Goal: Task Accomplishment & Management: Manage account settings

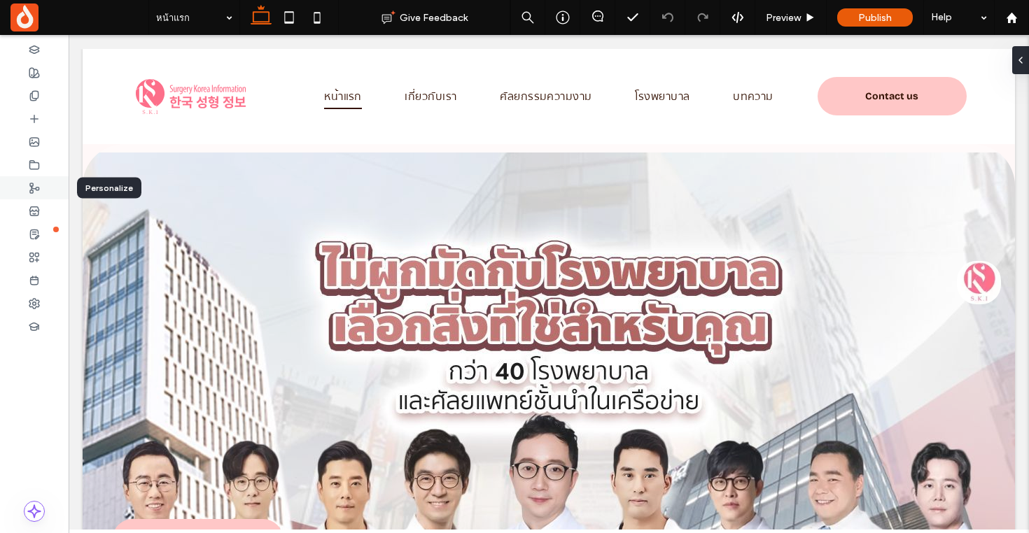
click at [45, 191] on div at bounding box center [34, 187] width 69 height 23
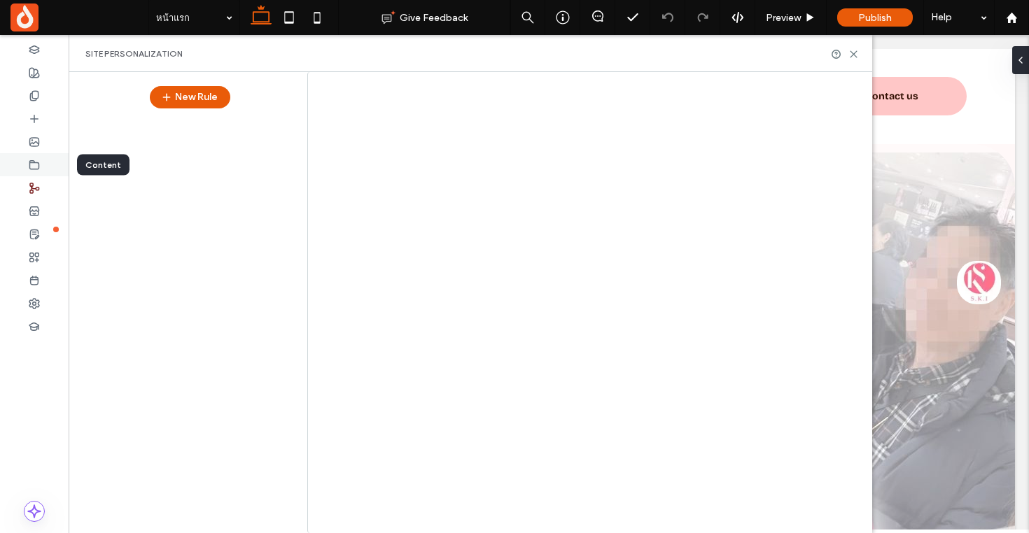
click at [41, 164] on div at bounding box center [34, 164] width 69 height 23
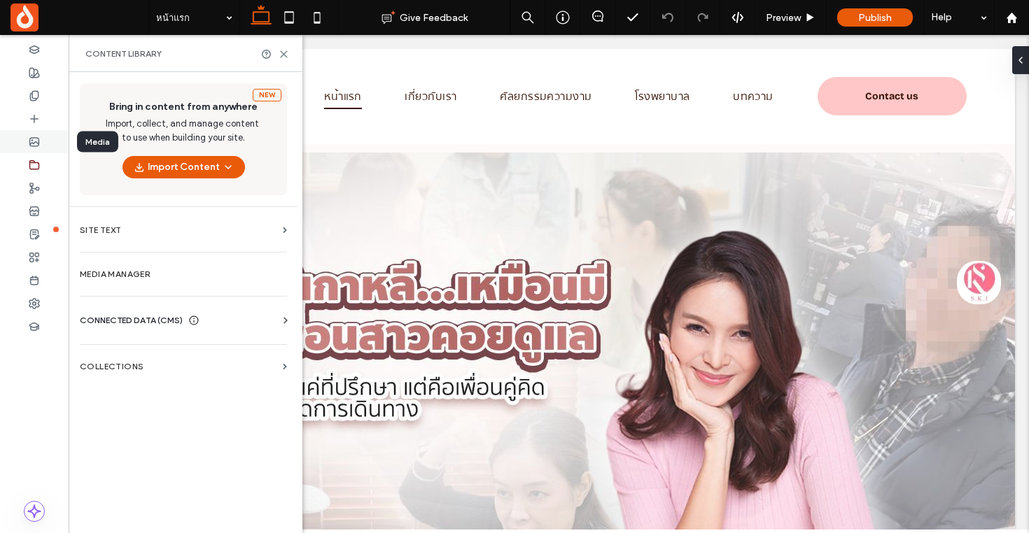
click at [36, 138] on icon at bounding box center [34, 141] width 11 height 11
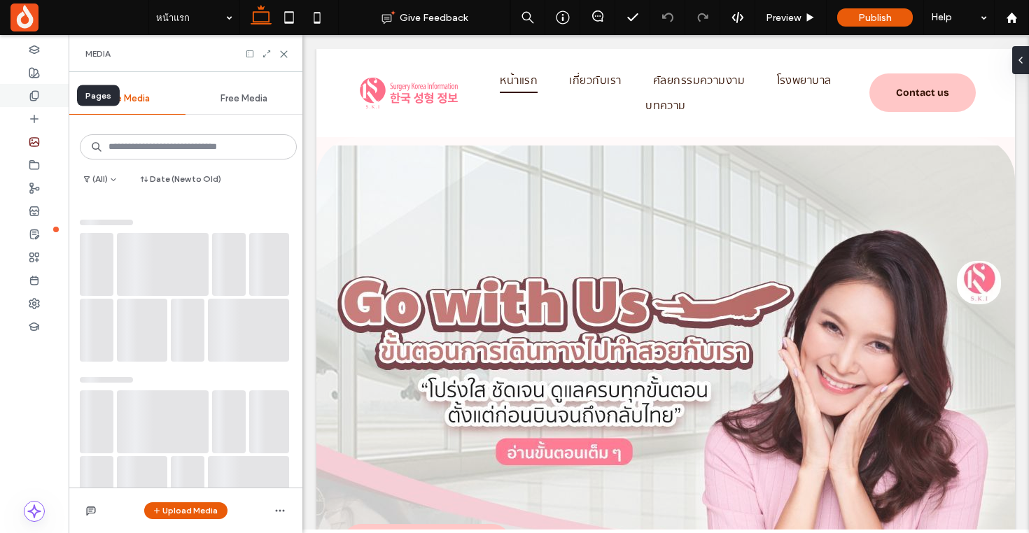
click at [29, 94] on icon at bounding box center [34, 95] width 11 height 11
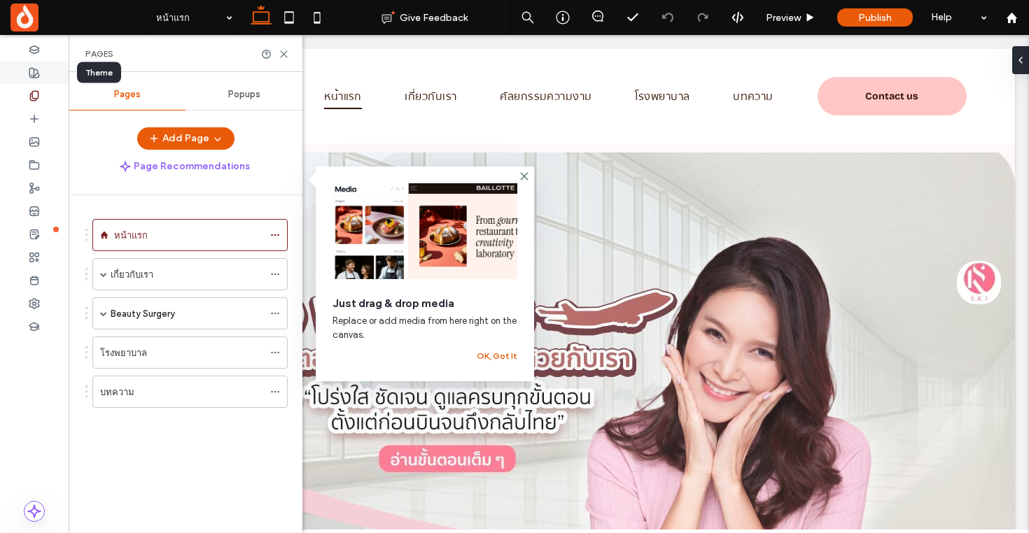
click at [27, 71] on div at bounding box center [34, 72] width 69 height 23
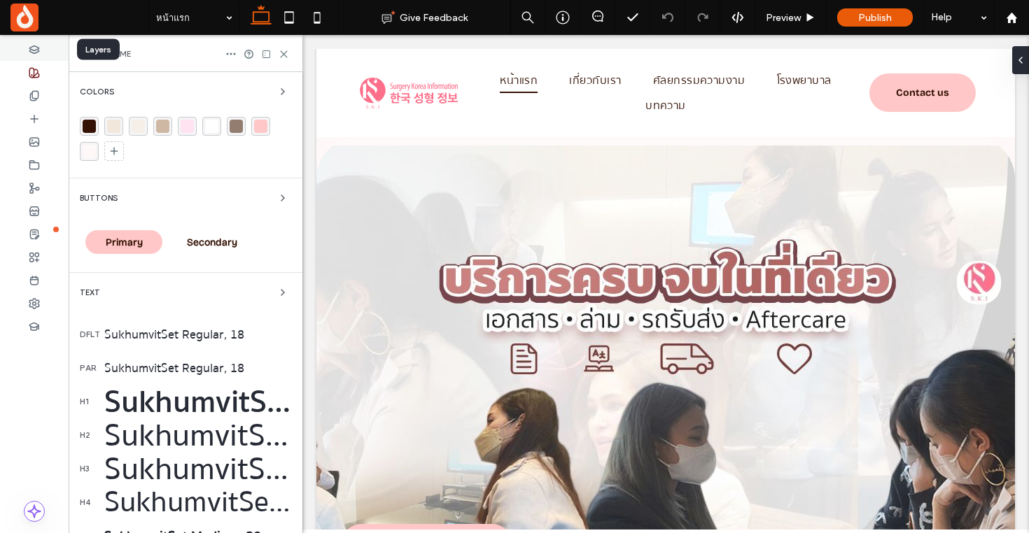
click at [29, 53] on icon at bounding box center [34, 49] width 11 height 11
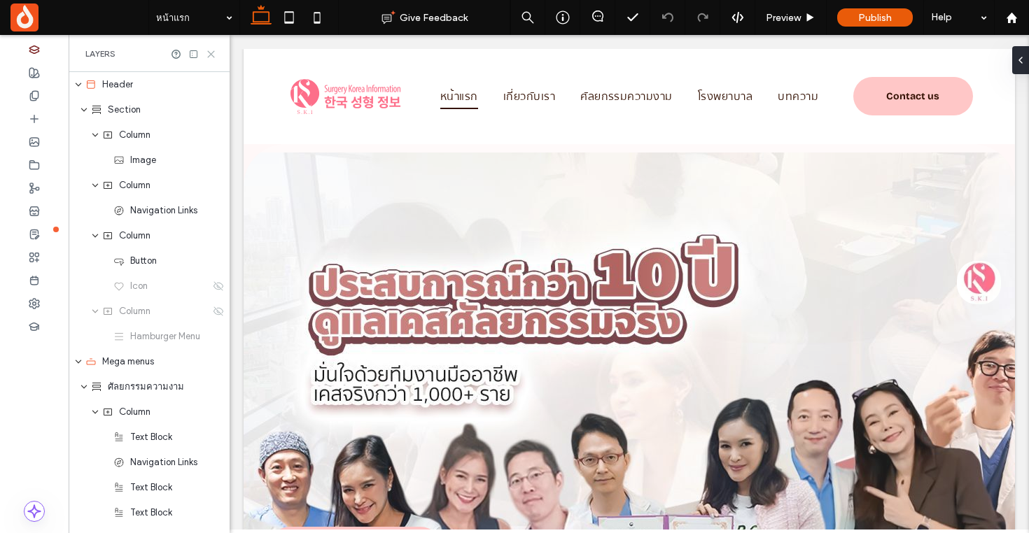
click at [211, 55] on icon at bounding box center [211, 54] width 10 height 10
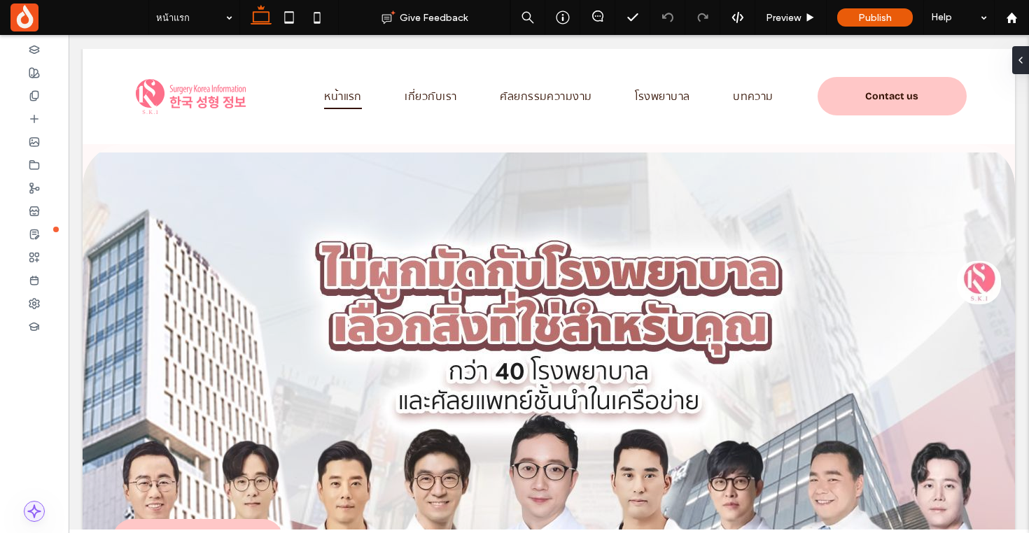
click at [32, 503] on span at bounding box center [34, 512] width 20 height 20
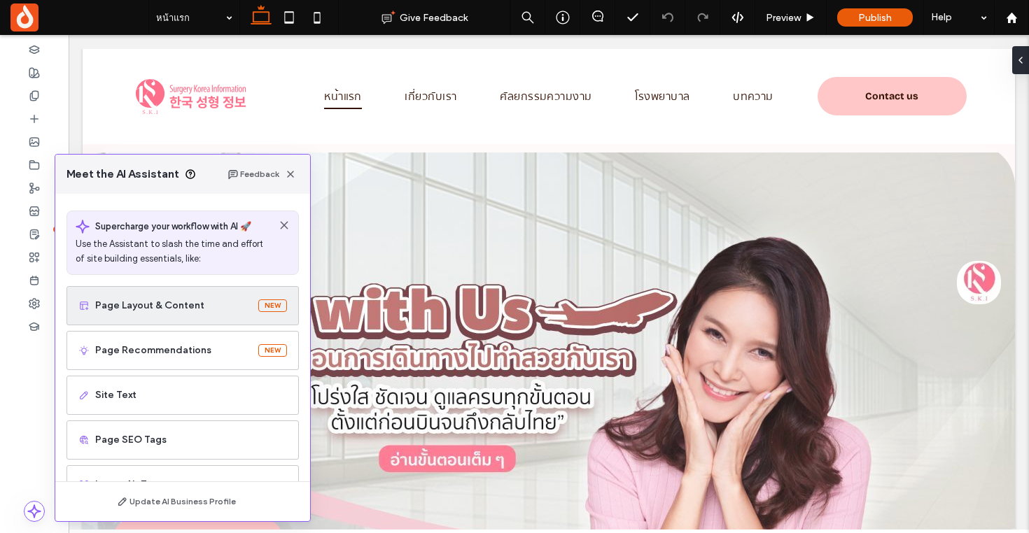
click at [167, 307] on span "Page Layout & Content" at bounding box center [173, 306] width 157 height 14
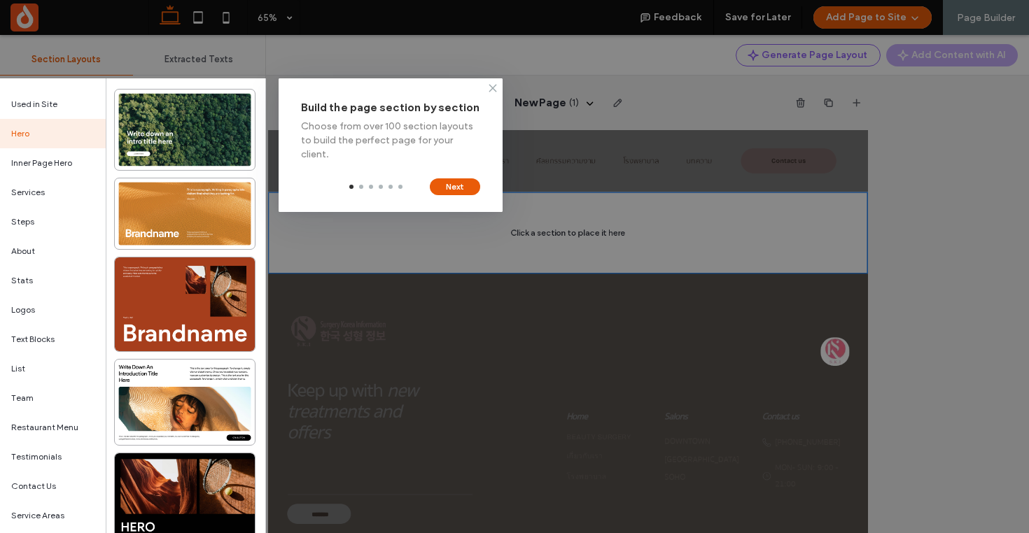
click at [491, 91] on icon at bounding box center [492, 88] width 11 height 11
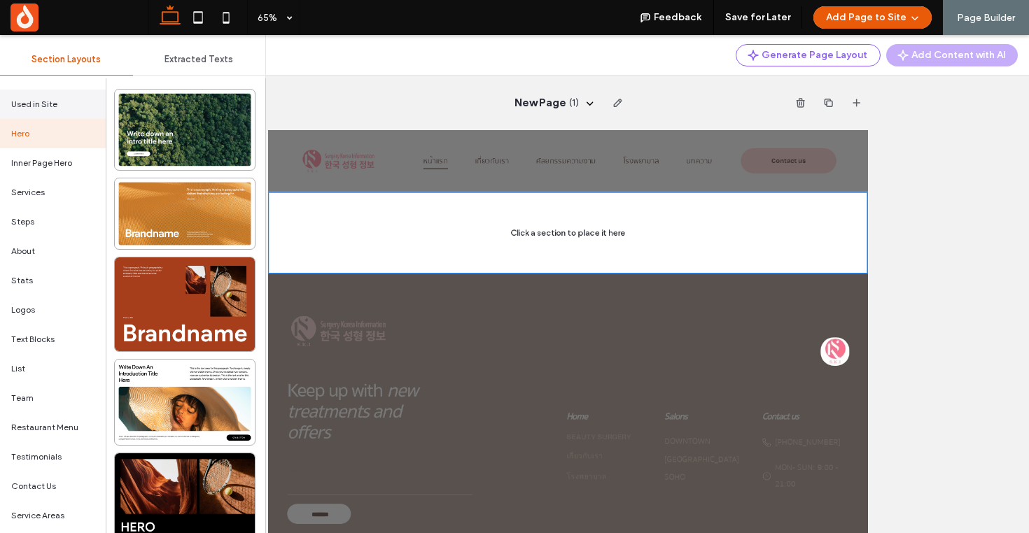
click at [38, 101] on span "Used in Site" at bounding box center [34, 104] width 46 height 13
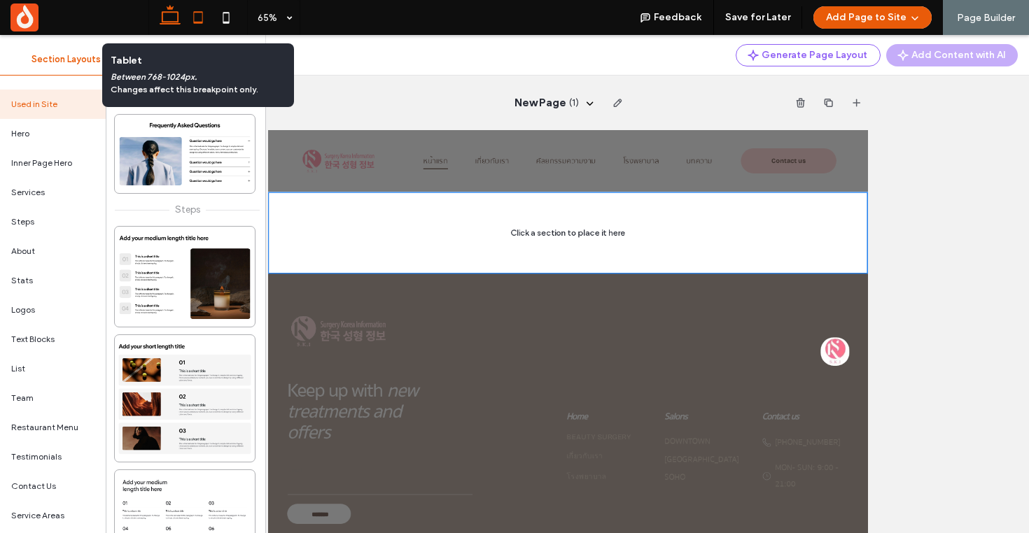
click at [199, 13] on icon at bounding box center [198, 17] width 28 height 28
